Goal: Task Accomplishment & Management: Manage account settings

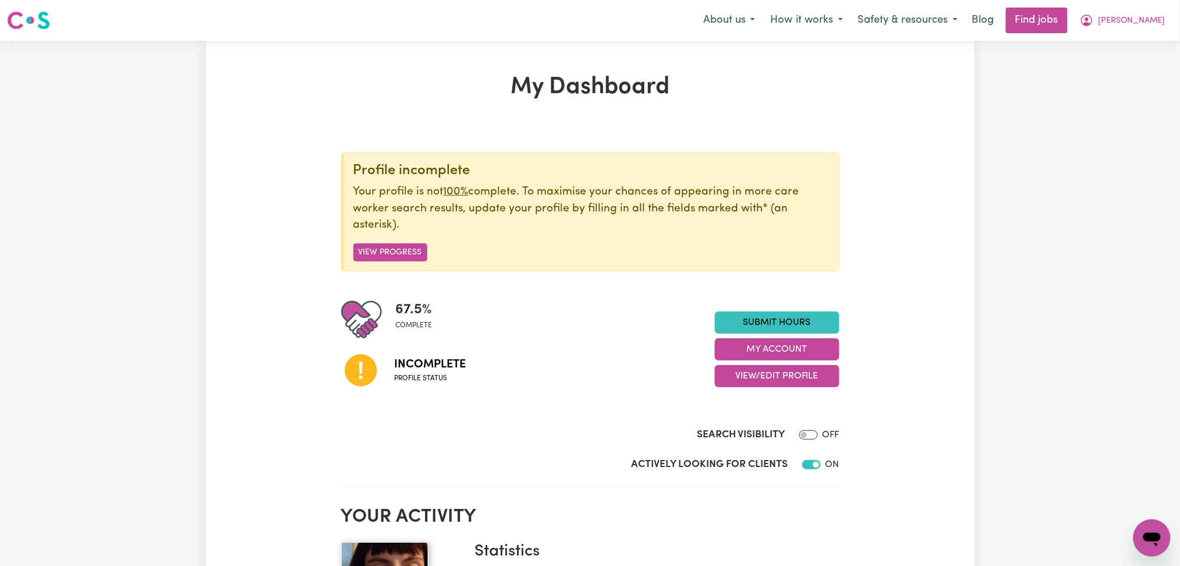
scroll to position [155, 0]
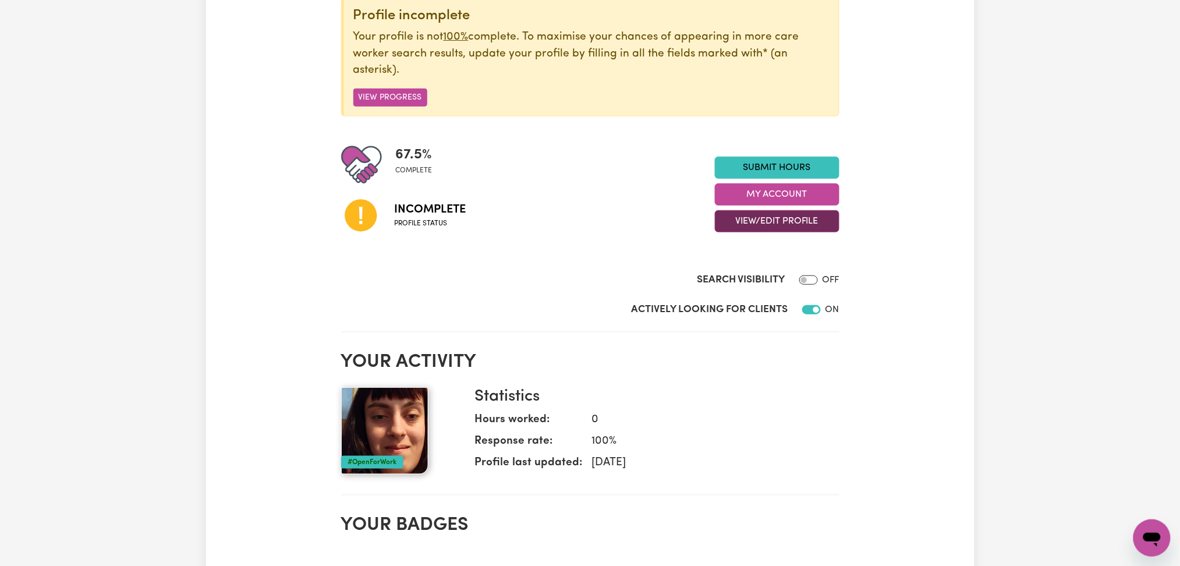
click at [770, 226] on button "View/Edit Profile" at bounding box center [777, 221] width 125 height 22
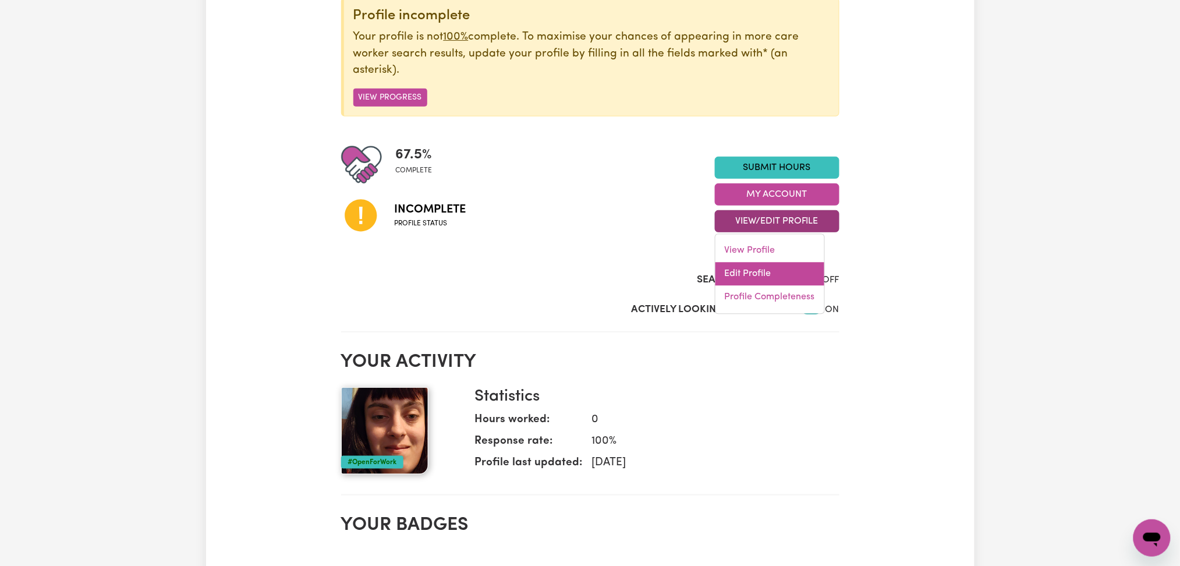
click at [760, 272] on link "Edit Profile" at bounding box center [769, 274] width 109 height 23
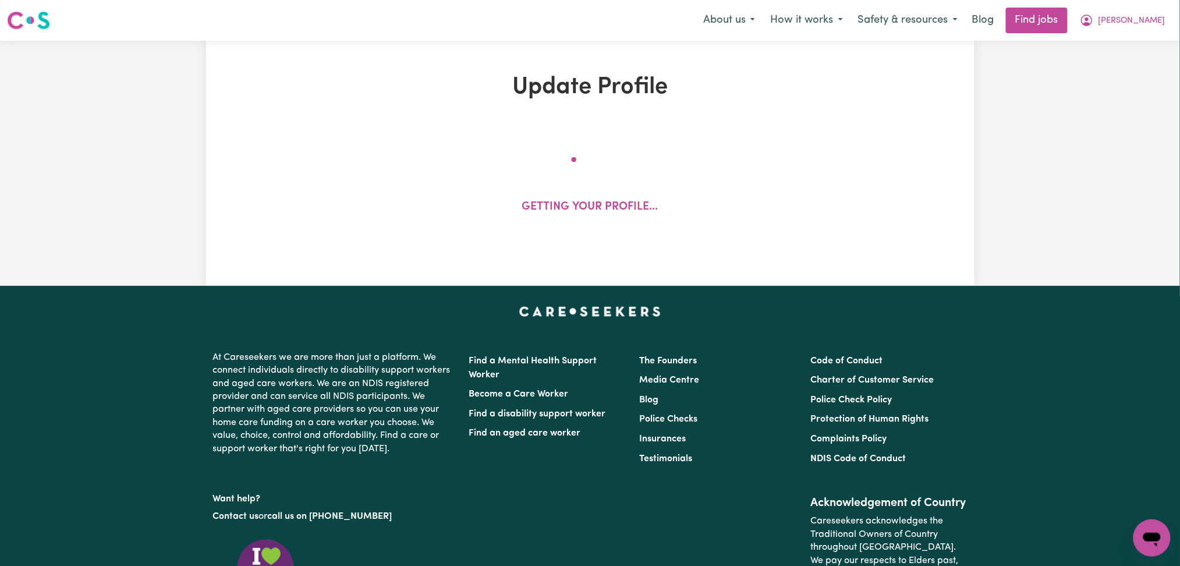
select select "[DEMOGRAPHIC_DATA]"
select select "[DEMOGRAPHIC_DATA] Citizen"
select select "Studying a healthcare related degree or qualification"
select select "38"
select select "40"
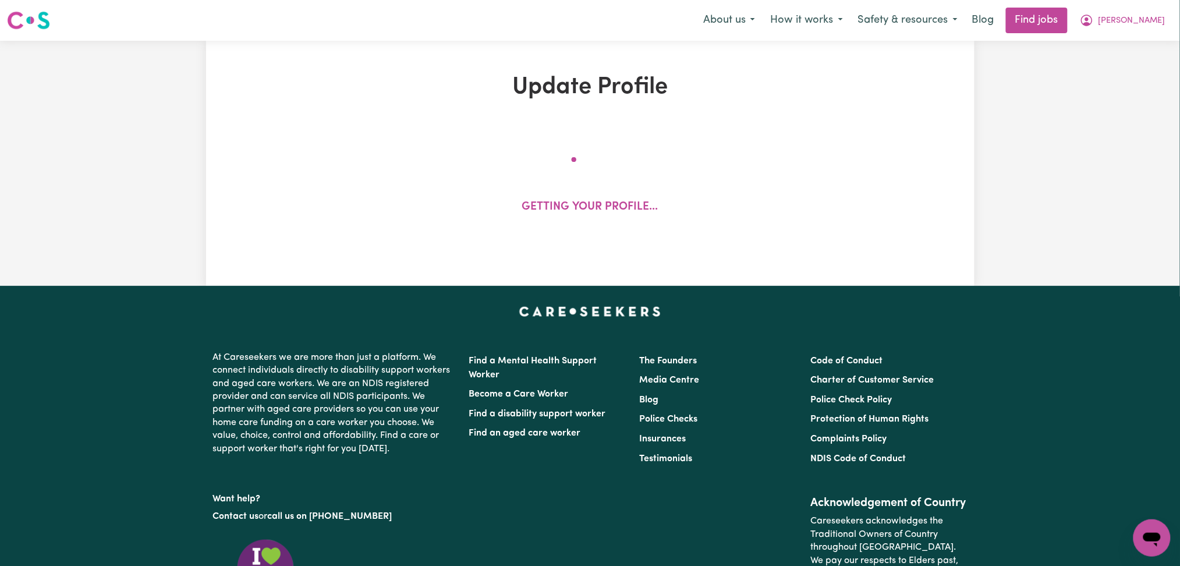
select select "44"
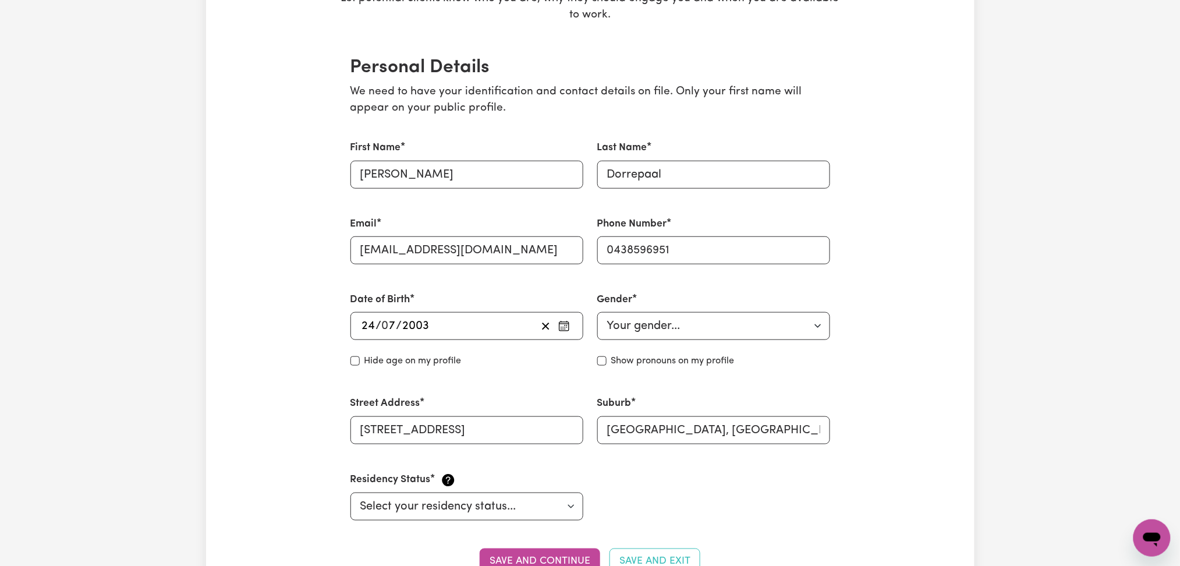
scroll to position [77, 0]
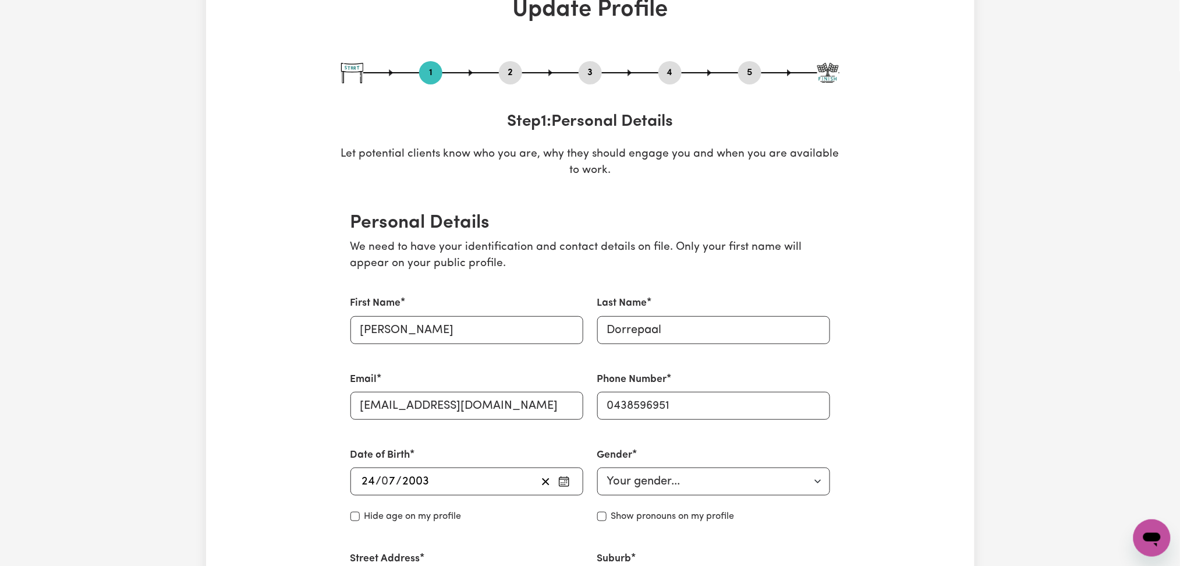
click at [498, 76] on div "1 2 3 4 5" at bounding box center [590, 72] width 498 height 23
click at [508, 75] on button "2" at bounding box center [510, 72] width 23 height 15
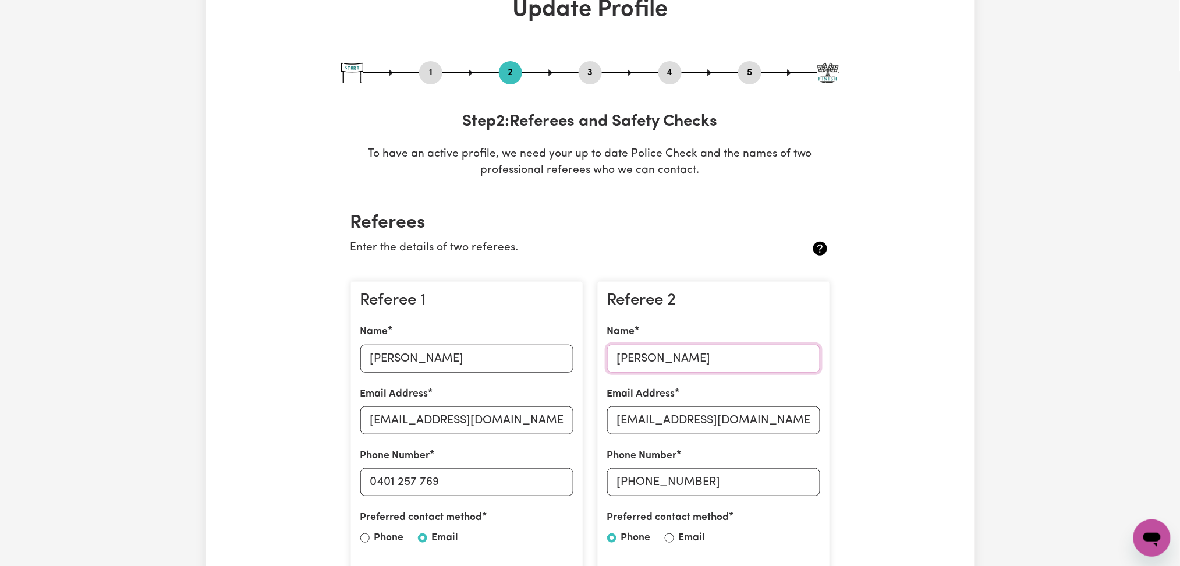
click at [669, 363] on input "[PERSON_NAME]" at bounding box center [713, 359] width 213 height 28
drag, startPoint x: 440, startPoint y: 177, endPoint x: 551, endPoint y: 282, distance: 153.2
click at [440, 177] on p "To have an active profile, we need your up to date Police Check and the names o…" at bounding box center [590, 163] width 498 height 34
click at [685, 424] on input "[EMAIL_ADDRESS][DOMAIN_NAME]" at bounding box center [713, 420] width 213 height 28
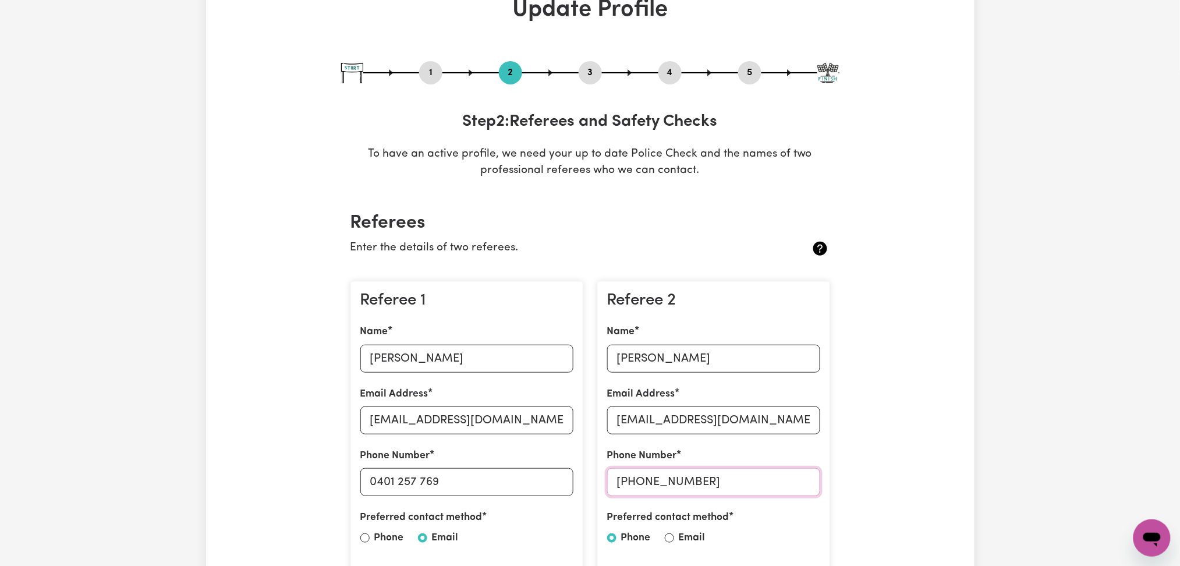
drag, startPoint x: 632, startPoint y: 480, endPoint x: 768, endPoint y: 480, distance: 135.6
click at [768, 480] on input "[PHONE_NUMBER]" at bounding box center [713, 482] width 213 height 28
click at [760, 72] on button "5" at bounding box center [749, 72] width 23 height 15
select select "I am providing services privately on my own"
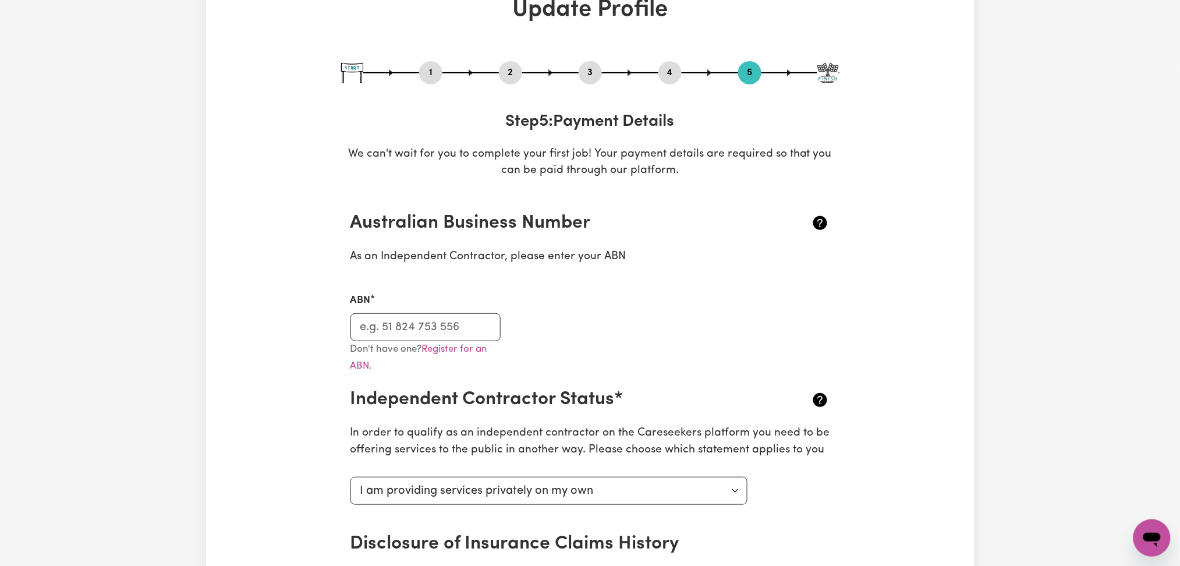
click at [746, 73] on button "5" at bounding box center [749, 72] width 23 height 15
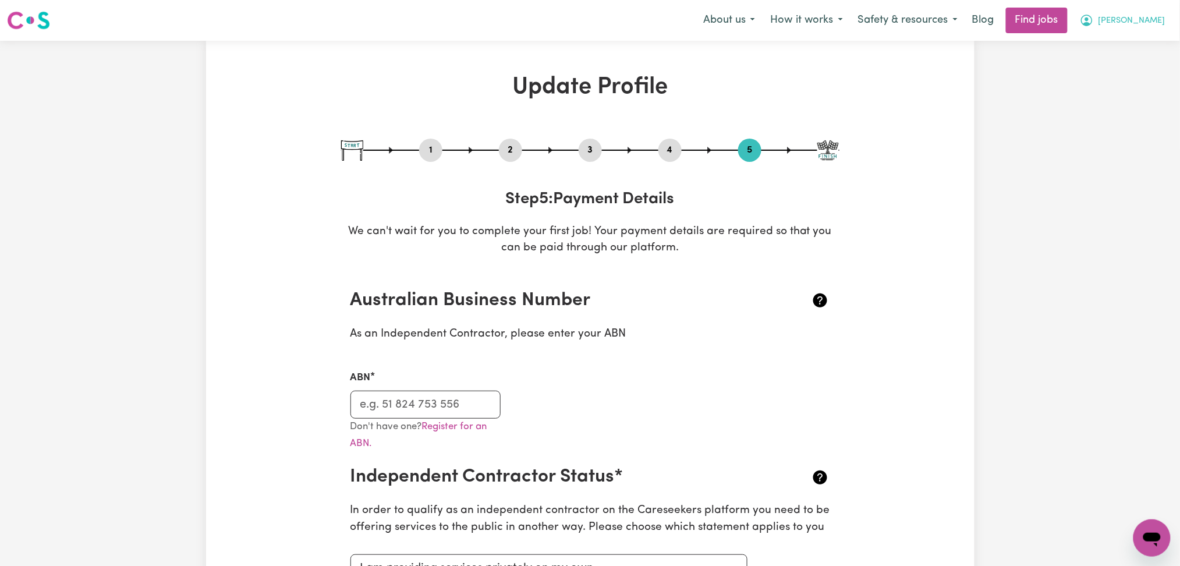
drag, startPoint x: 1129, startPoint y: 15, endPoint x: 1131, endPoint y: 23, distance: 8.5
click at [1094, 19] on icon "My Account" at bounding box center [1087, 20] width 14 height 14
click at [1128, 73] on link "My Dashboard" at bounding box center [1126, 67] width 92 height 22
